Goal: Transaction & Acquisition: Download file/media

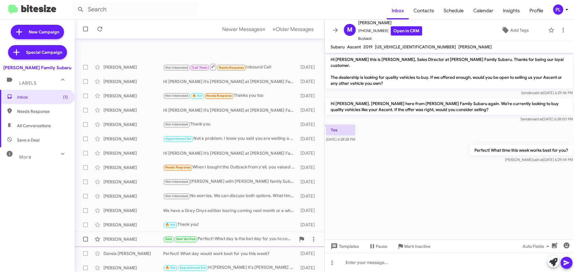
scroll to position [75, 0]
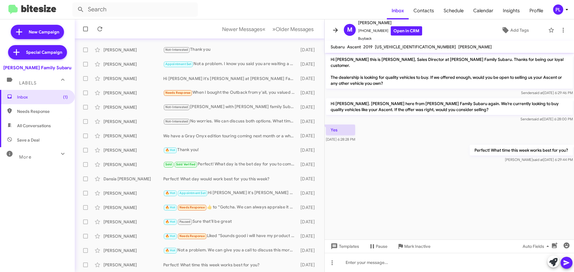
click at [335, 31] on icon at bounding box center [335, 30] width 7 height 7
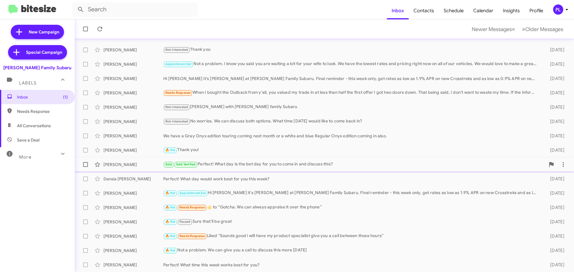
click at [299, 163] on div "Sold Sold Verified Perfect! What day is the bet day for you to come in and disc…" at bounding box center [354, 164] width 382 height 7
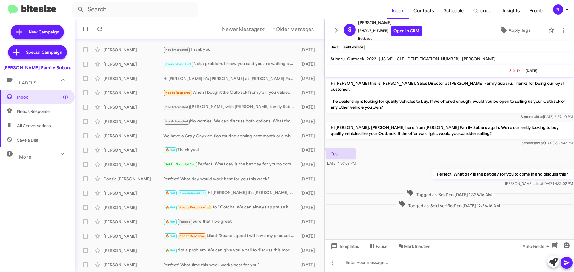
click at [565, 8] on icon at bounding box center [566, 9] width 7 height 7
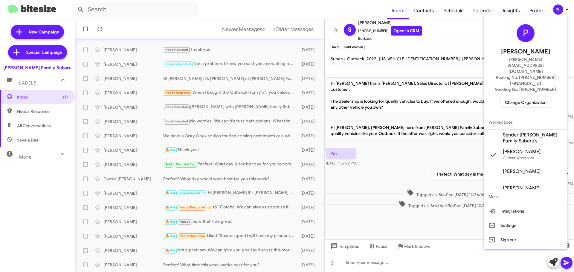
click at [522, 97] on span "Change Organization" at bounding box center [526, 102] width 42 height 10
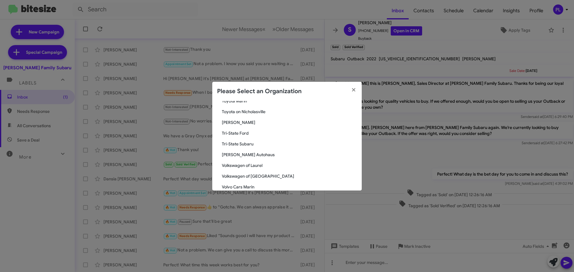
scroll to position [1070, 0]
click at [242, 110] on span "Toyota Marin" at bounding box center [289, 111] width 135 height 6
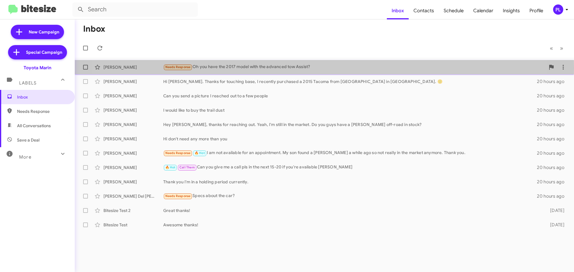
click at [295, 68] on div "Needs Response Oh you have the 2017 model with the advanced tow Assist?" at bounding box center [354, 67] width 382 height 7
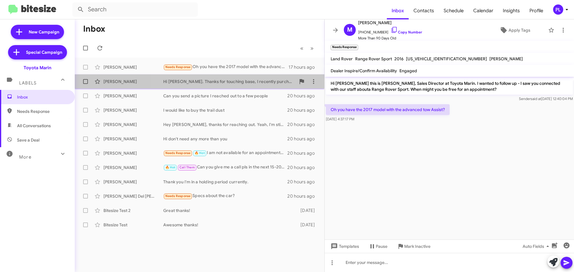
click at [257, 82] on div "Hi Nathan. Thanks for touching base, I recently purchased a 2015 Tacoma from To…" at bounding box center [229, 82] width 132 height 6
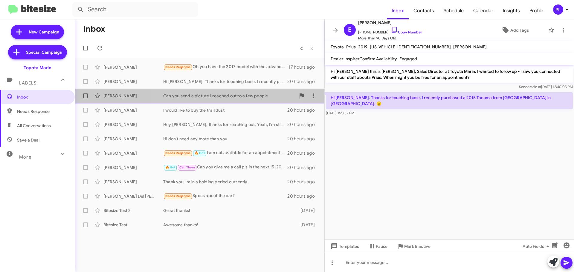
click at [214, 100] on div "Jamie Martin Can you send a picture I reached out to a few people 20 hours ago" at bounding box center [200, 96] width 240 height 12
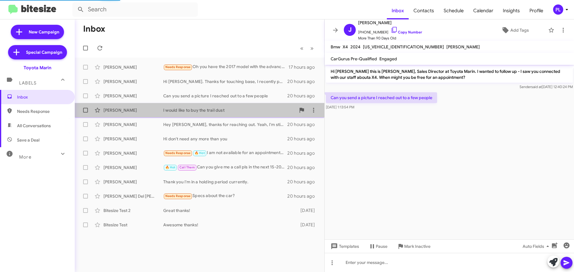
click at [204, 115] on div "Judith Schapansky I would like to buy the trail dust 20 hours ago" at bounding box center [200, 110] width 240 height 12
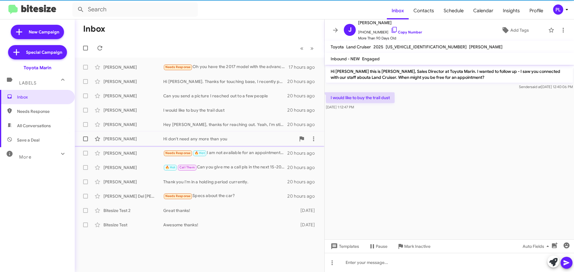
click at [204, 132] on span "Joaquin Cervantes Hi don't need any more than you 20 hours ago" at bounding box center [200, 139] width 250 height 14
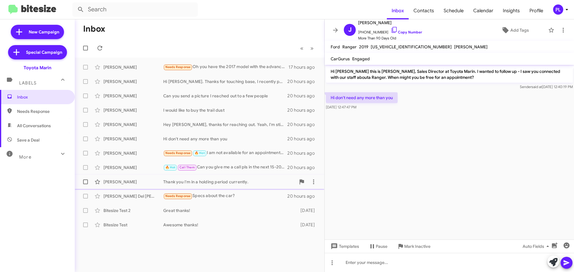
click at [239, 182] on div "Thank you I'm in a holding period currently." at bounding box center [229, 182] width 132 height 6
click at [227, 164] on div "🔥 Hot Call Them Can you give me a call pls in the next 15-20 if you're availabl…" at bounding box center [229, 167] width 132 height 7
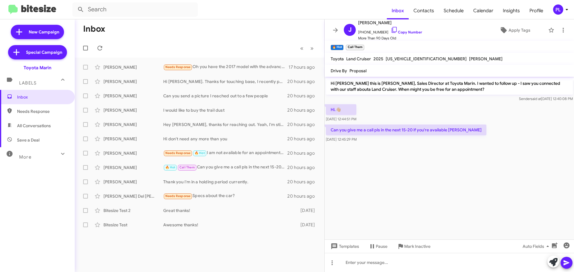
click at [566, 10] on icon at bounding box center [567, 9] width 2 height 1
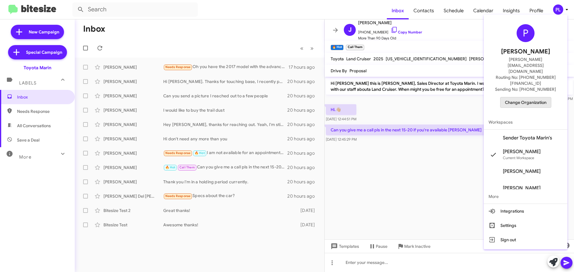
click at [541, 97] on span "Change Organization" at bounding box center [526, 102] width 42 height 10
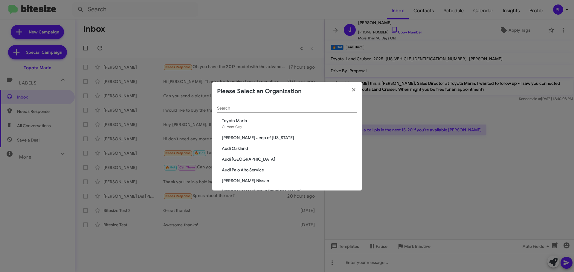
click at [302, 108] on input "Search" at bounding box center [287, 108] width 140 height 5
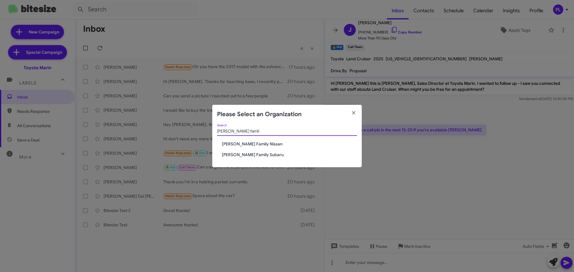
type input "hicks famil"
click at [234, 154] on span "[PERSON_NAME] Family Subaru" at bounding box center [289, 155] width 135 height 6
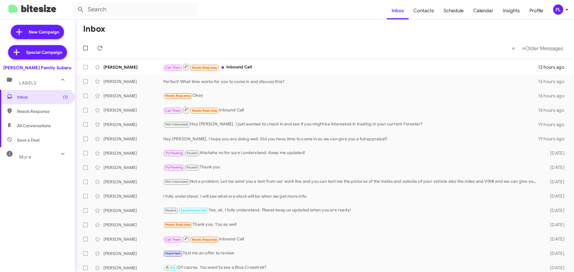
click at [562, 7] on div "PL" at bounding box center [558, 9] width 10 height 10
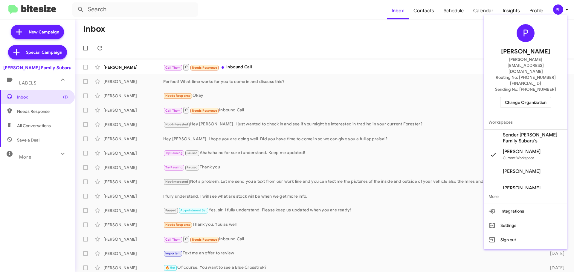
click at [532, 97] on span "Change Organization" at bounding box center [526, 102] width 42 height 10
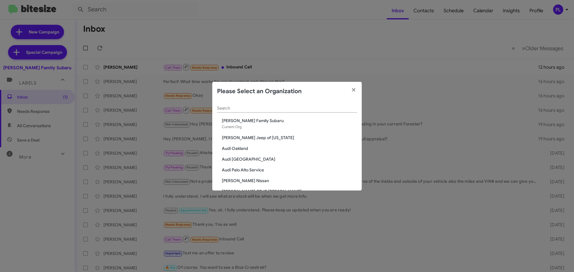
click at [328, 107] on input "Search" at bounding box center [287, 108] width 140 height 5
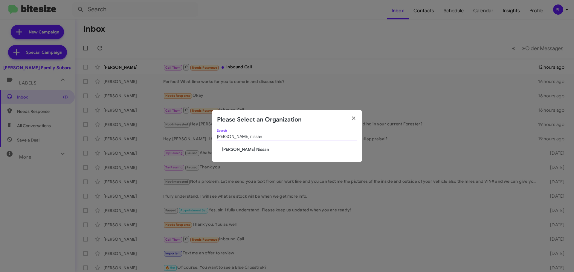
type input "ed hicks nissan"
click at [241, 152] on div "ed hicks nissan Search Ed Hicks Nissan" at bounding box center [286, 145] width 149 height 33
click at [241, 151] on span "[PERSON_NAME] Nissan" at bounding box center [289, 149] width 135 height 6
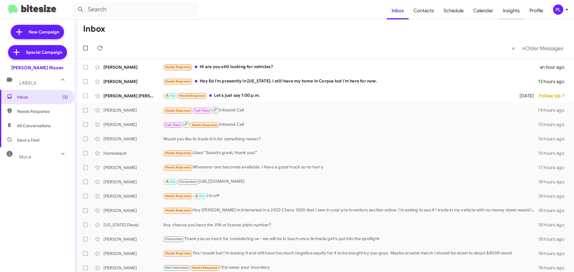
click at [510, 10] on span "Insights" at bounding box center [511, 10] width 27 height 17
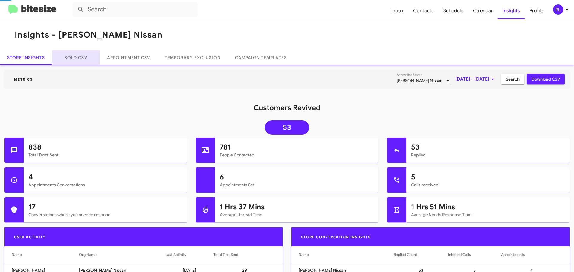
click at [76, 56] on link "Sold CSV" at bounding box center [76, 58] width 48 height 14
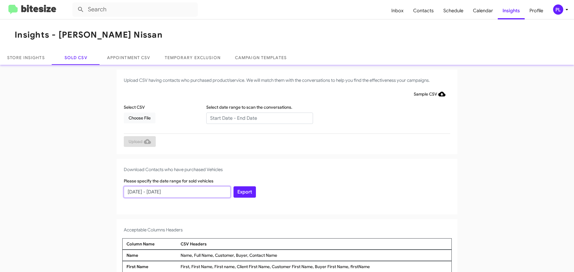
click at [145, 192] on input "08/05/2025 - 09/04/2025" at bounding box center [177, 192] width 107 height 11
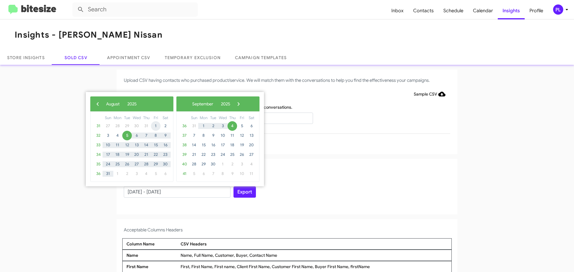
click at [156, 128] on span "1" at bounding box center [156, 126] width 10 height 10
click at [107, 175] on span "31" at bounding box center [108, 174] width 10 height 10
type input "08/01/2025 - 08/31/2025"
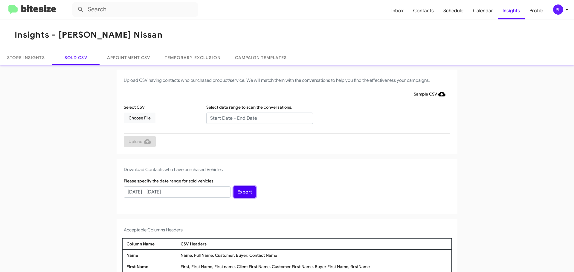
click at [241, 194] on button "Export" at bounding box center [244, 192] width 22 height 11
click at [563, 12] on icon at bounding box center [566, 9] width 7 height 7
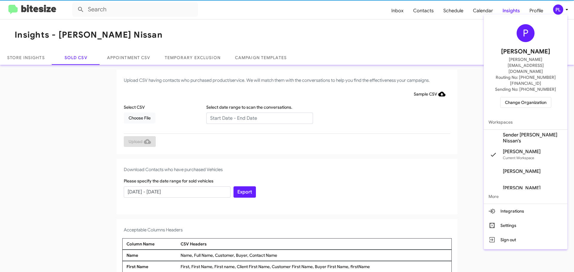
click at [528, 97] on span "Change Organization" at bounding box center [526, 102] width 42 height 10
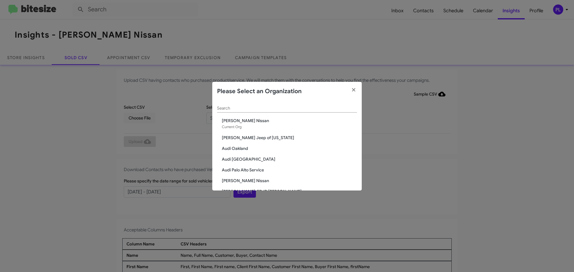
click at [249, 107] on input "Search" at bounding box center [287, 108] width 140 height 5
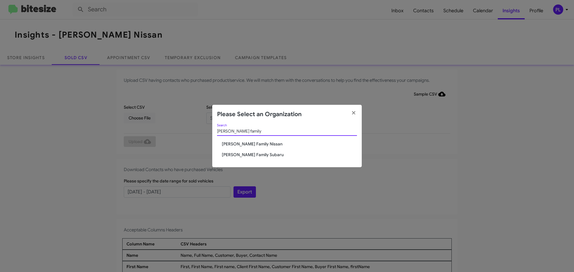
type input "hicks family"
click at [251, 154] on span "[PERSON_NAME] Family Subaru" at bounding box center [289, 155] width 135 height 6
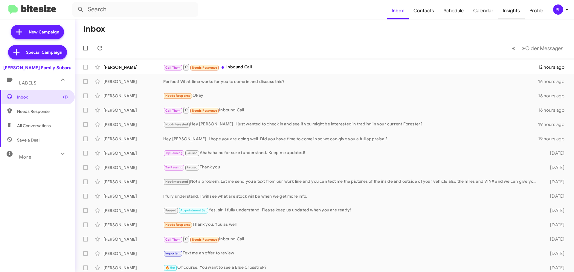
click at [514, 12] on span "Insights" at bounding box center [511, 10] width 27 height 17
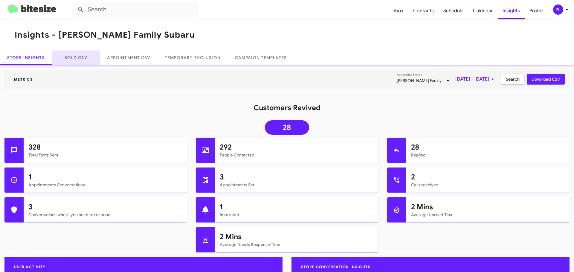
click at [80, 59] on link "Sold CSV" at bounding box center [76, 58] width 48 height 14
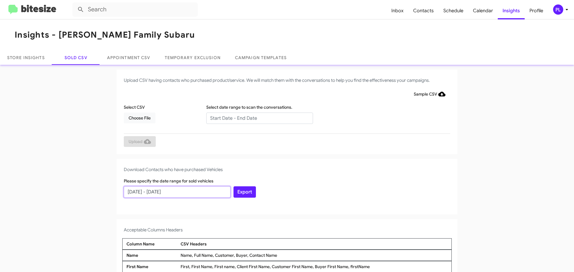
click at [175, 193] on input "[DATE] - [DATE]" at bounding box center [177, 192] width 107 height 11
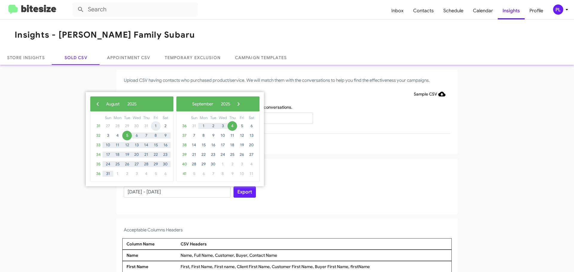
click at [156, 124] on span "1" at bounding box center [156, 126] width 10 height 10
click at [108, 175] on span "31" at bounding box center [108, 174] width 10 height 10
type input "[DATE] - [DATE]"
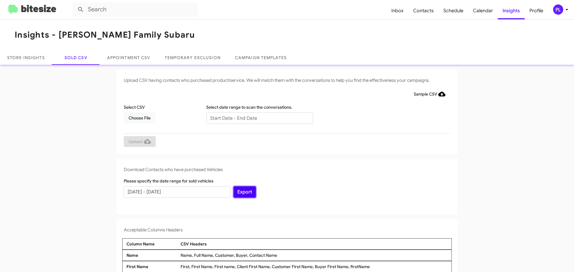
click at [243, 191] on button "Export" at bounding box center [244, 192] width 22 height 11
click at [247, 190] on button "Export" at bounding box center [244, 192] width 22 height 11
